Goal: Transaction & Acquisition: Purchase product/service

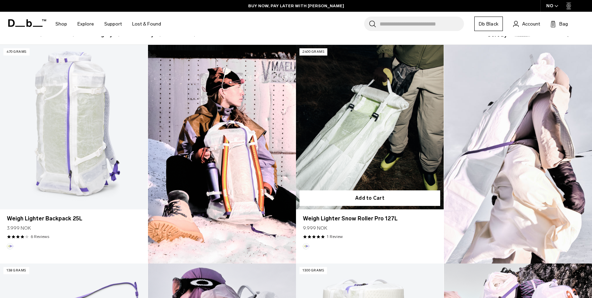
scroll to position [213, 0]
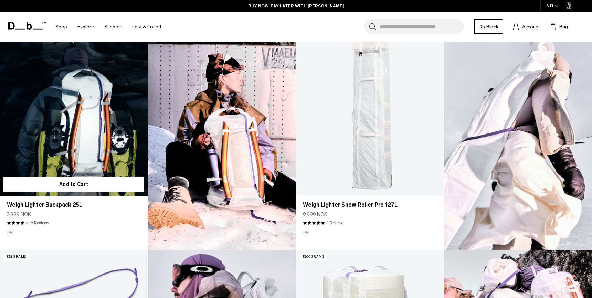
click at [52, 136] on link "Weigh Lighter Backpack 25L" at bounding box center [74, 113] width 148 height 164
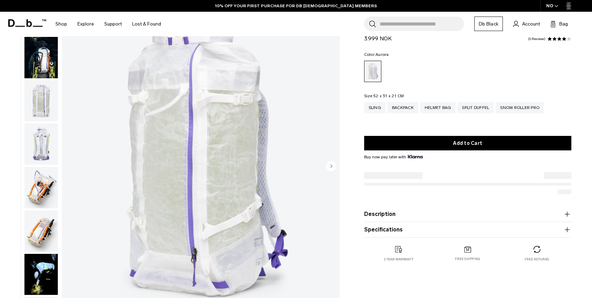
scroll to position [69, 0]
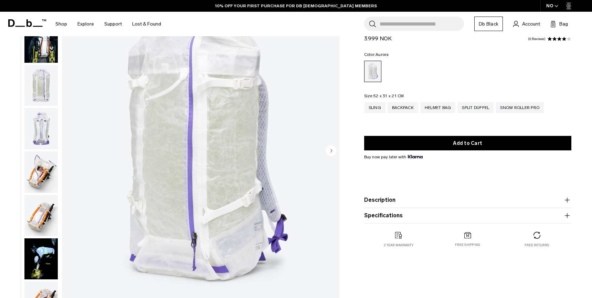
click at [42, 172] on img "button" at bounding box center [40, 171] width 33 height 41
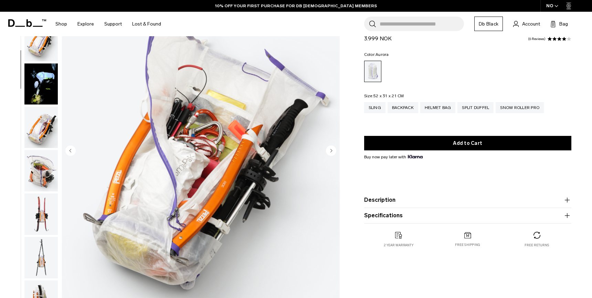
scroll to position [69, 0]
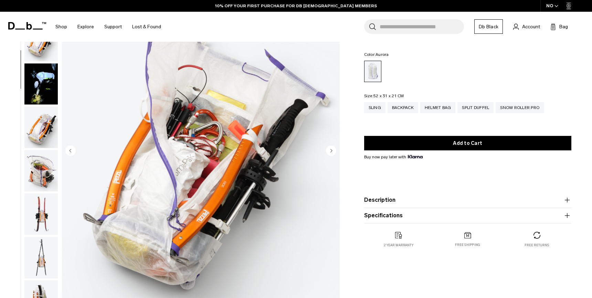
click at [42, 172] on img "button" at bounding box center [40, 170] width 33 height 41
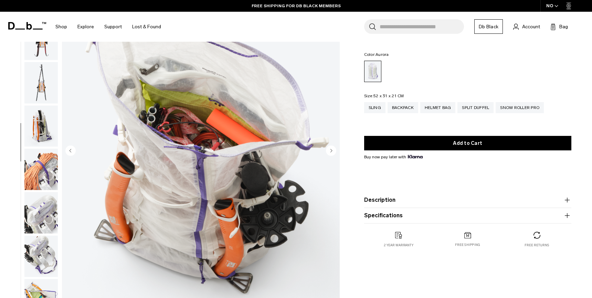
scroll to position [69, 0]
click at [43, 216] on img "button" at bounding box center [40, 212] width 33 height 41
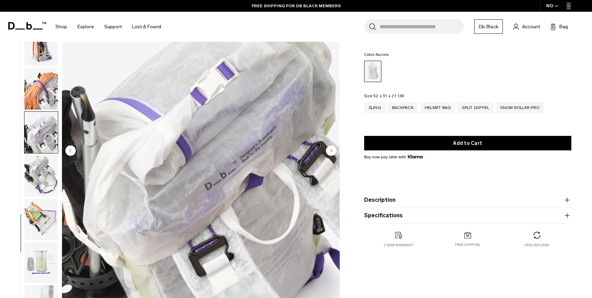
click at [46, 251] on img "button" at bounding box center [40, 262] width 33 height 41
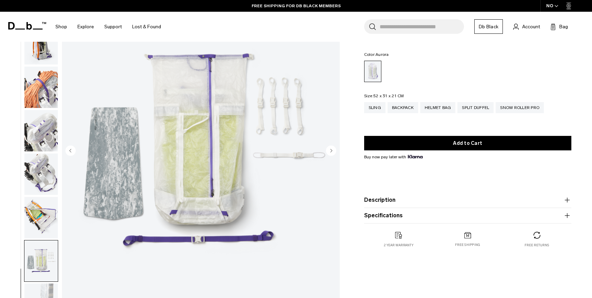
click at [44, 269] on img "button" at bounding box center [40, 260] width 33 height 41
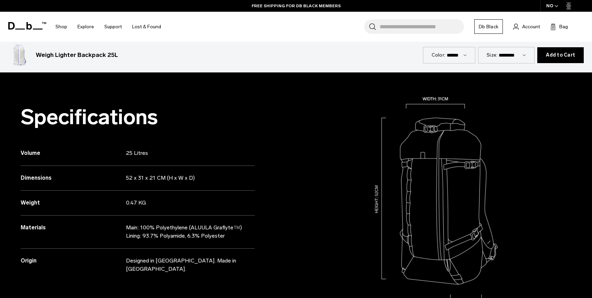
scroll to position [680, 0]
